Goal: Download file/media

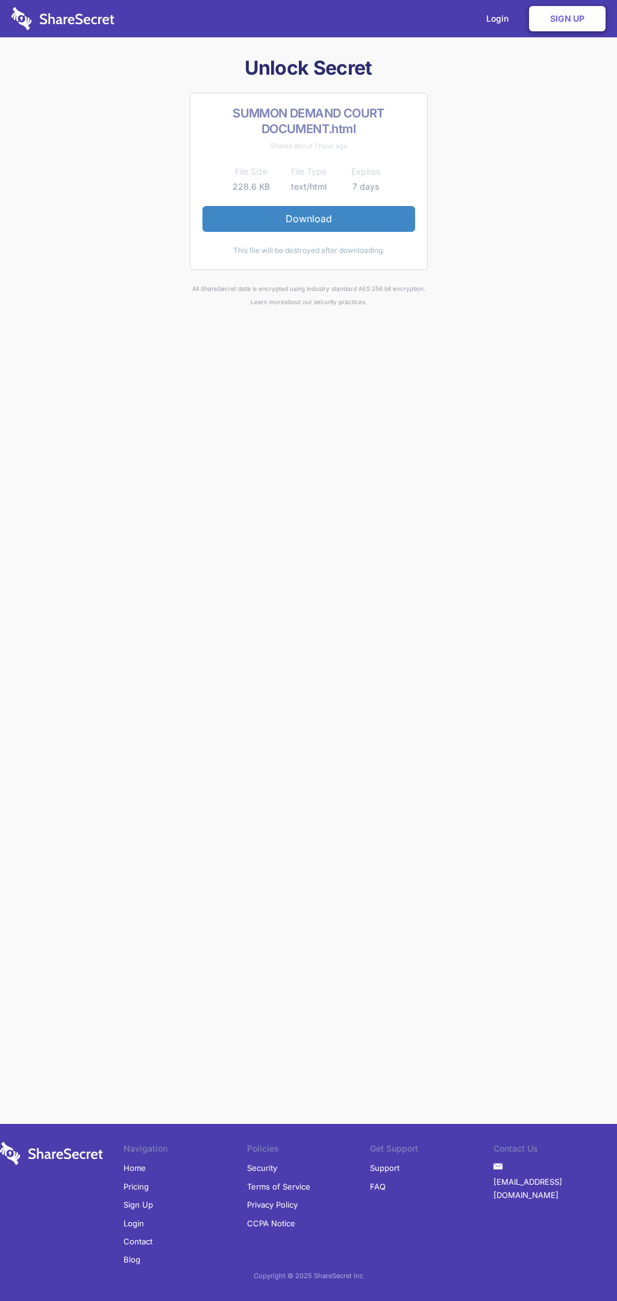
click at [308, 219] on link "Download" at bounding box center [308, 218] width 213 height 25
